Goal: Ask a question

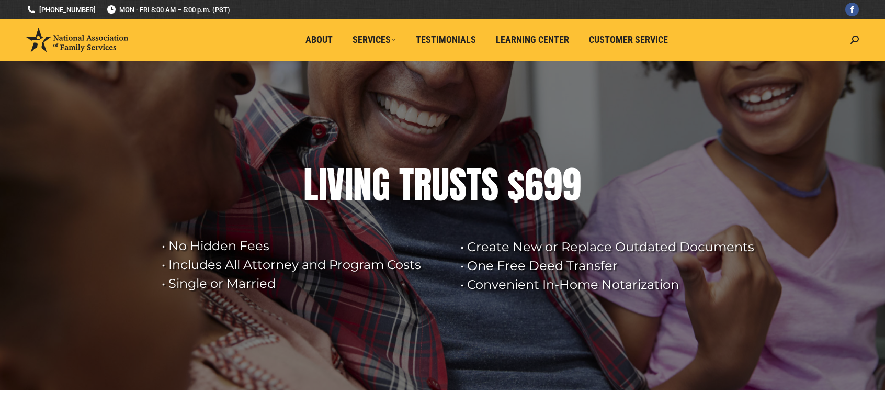
click at [656, 37] on span "Customer Service" at bounding box center [628, 40] width 79 height 12
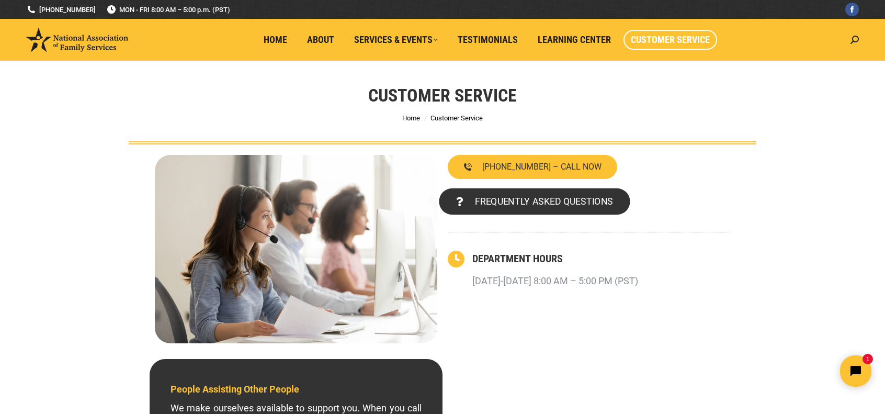
click at [556, 198] on span "FREQUENTLY ASKED QUESTIONS" at bounding box center [544, 201] width 138 height 9
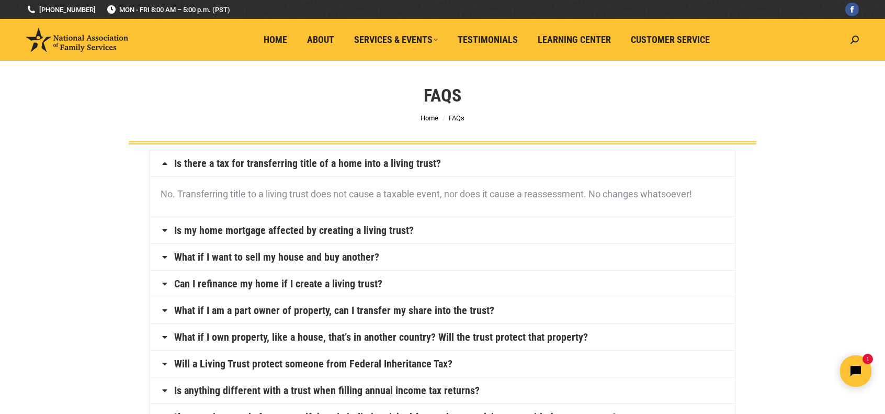
scroll to position [842, 0]
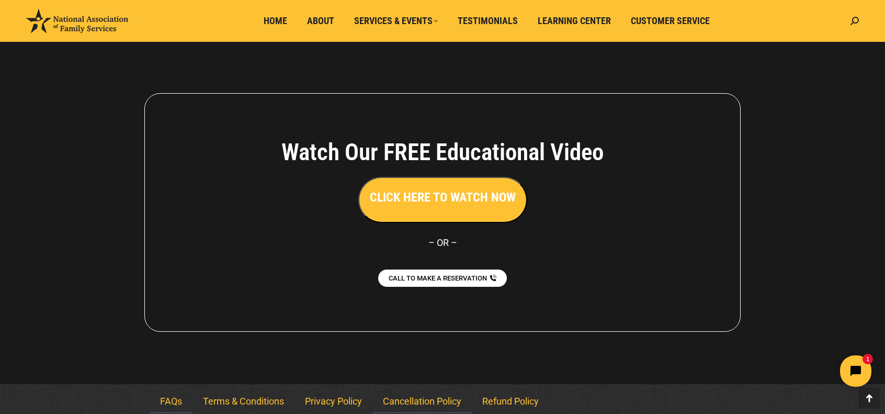
click at [417, 398] on link "Cancellation Policy" at bounding box center [421, 401] width 99 height 24
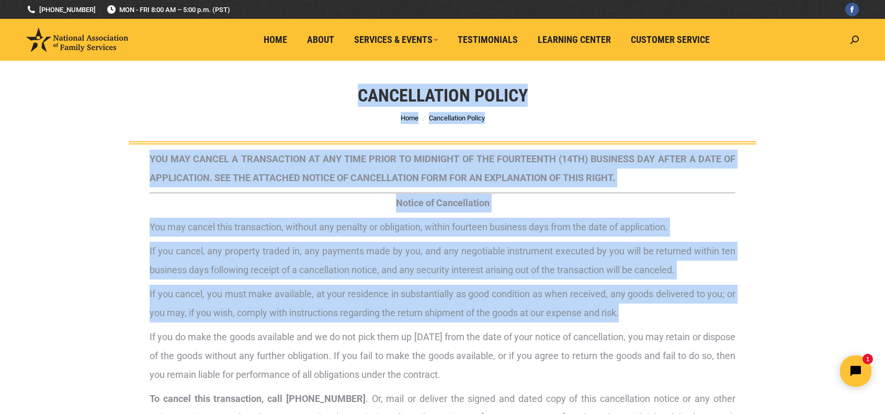
drag, startPoint x: 341, startPoint y: 92, endPoint x: 650, endPoint y: 311, distance: 378.9
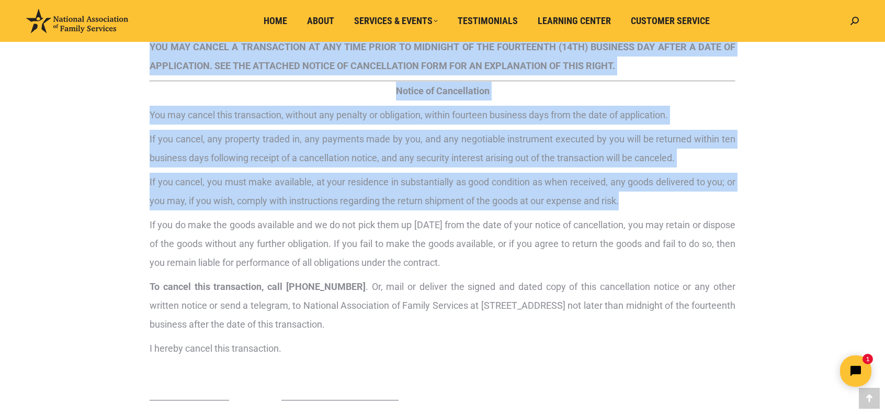
scroll to position [262, 0]
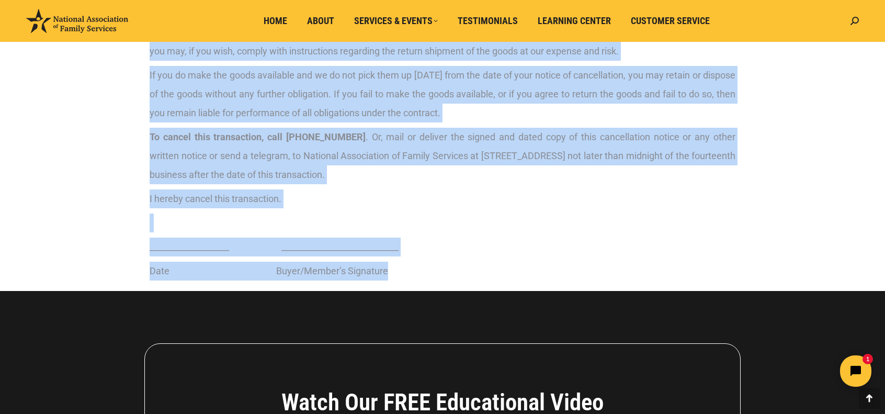
click at [464, 257] on div "YOU MAY CANCEL A TRANSACTION AT ANY TIME PRIOR TO MIDNIGHT OF THE FOURTEENTH (1…" at bounding box center [443, 84] width 586 height 392
copy div "Cancellation Policy You are here: Home Cancellation Policy YOU MAY CANCEL A TRA…"
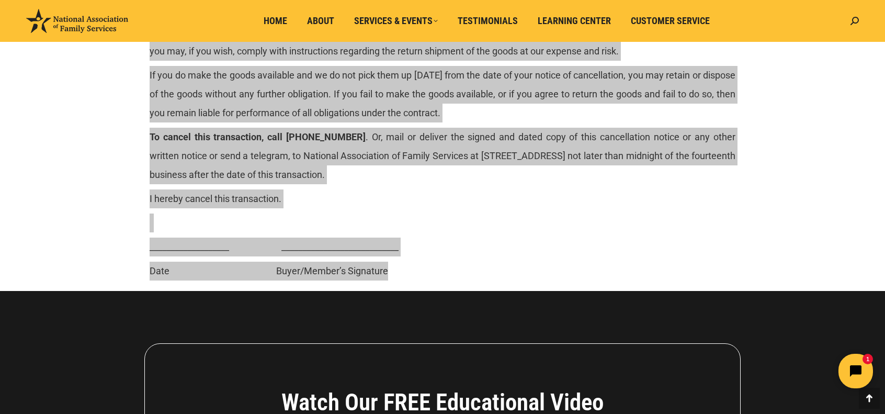
click at [858, 370] on icon "Open chat widget" at bounding box center [862, 371] width 16 height 16
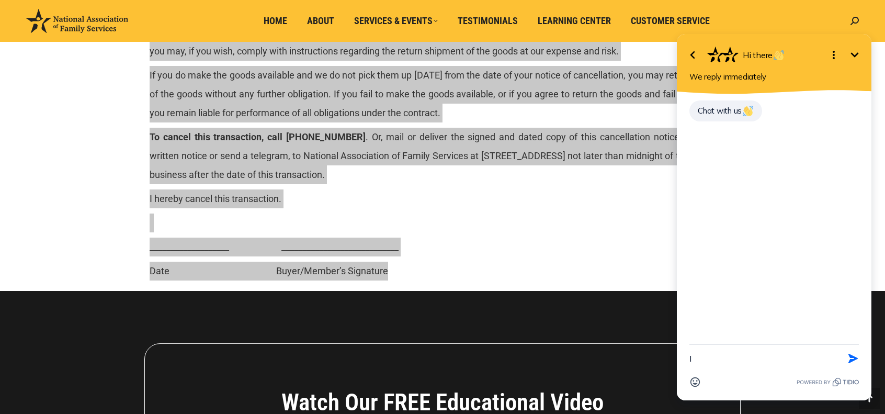
type textarea "I"
type textarea "G"
drag, startPoint x: 749, startPoint y: 350, endPoint x: 810, endPoint y: 353, distance: 60.7
click at [810, 353] on textarea "I just bought the Living Trust package. How do I cancel my membership?" at bounding box center [760, 348] width 143 height 48
type textarea "I just bought the Living Trust package. How do I cancel it?"
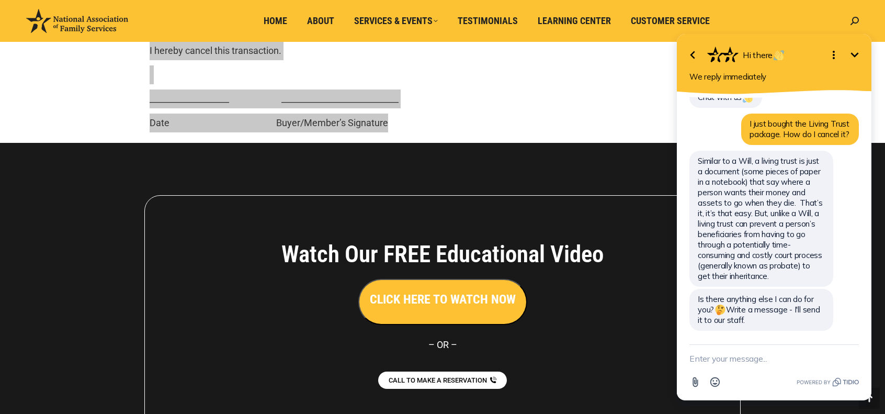
scroll to position [516, 0]
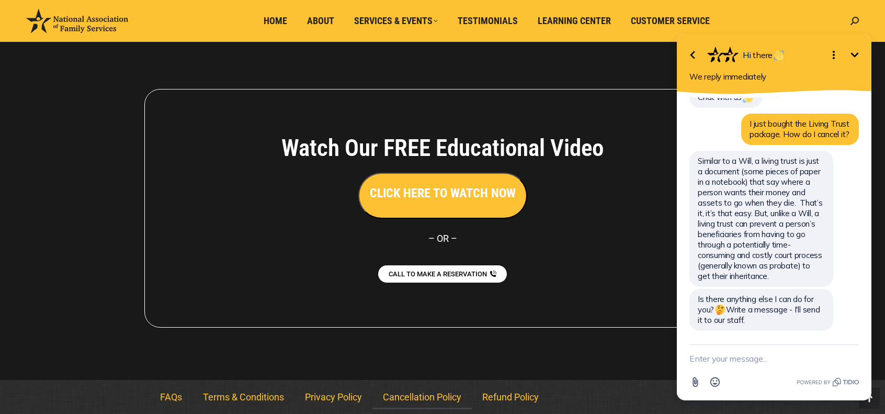
click at [853, 51] on icon "Minimize" at bounding box center [854, 55] width 13 height 13
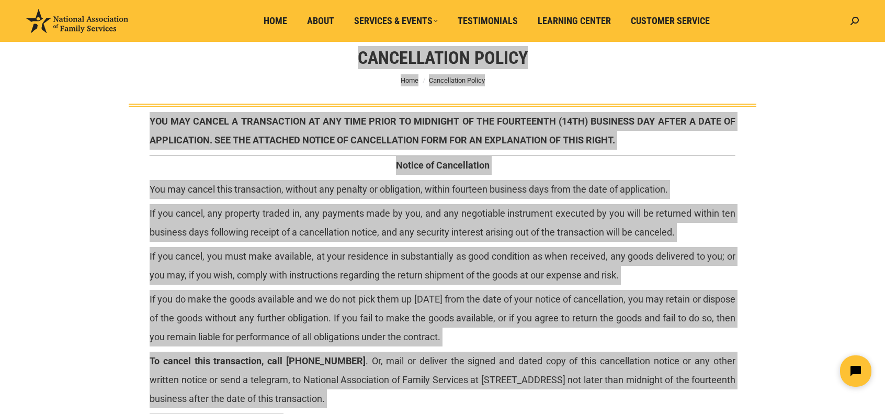
scroll to position [0, 0]
